Goal: Navigation & Orientation: Go to known website

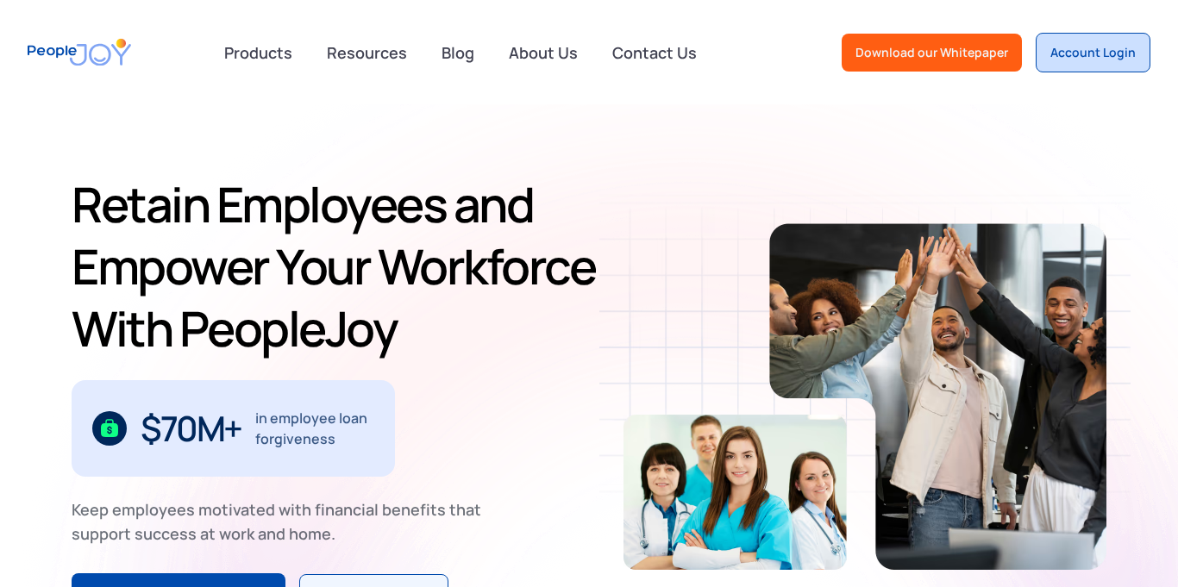
click at [1086, 71] on link "Account Login" at bounding box center [1093, 53] width 115 height 40
